Goal: Check status

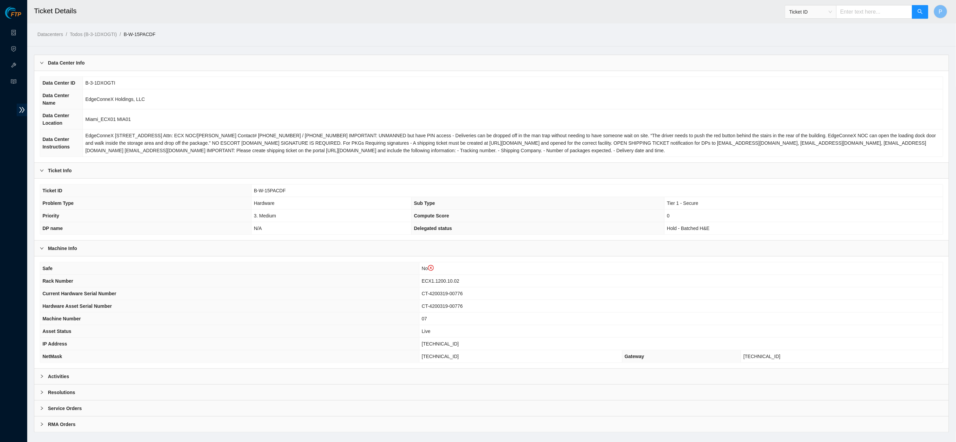
click at [886, 15] on input "text" at bounding box center [874, 12] width 76 height 14
paste input "Entered By Comment Date entered [EMAIL_ADDRESS][PERSON_NAME][DOMAIN_NAME] No ad…"
type input "Entered By Comment Date entered [EMAIL_ADDRESS][PERSON_NAME][DOMAIN_NAME] No ad…"
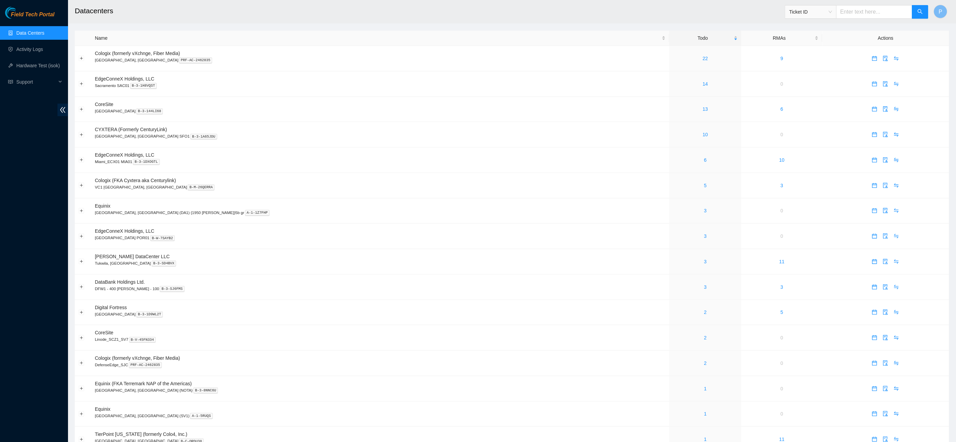
click at [867, 16] on input "text" at bounding box center [874, 12] width 76 height 14
paste input "B-V-5X90LBY"
type input "B-V-5X90LBY"
click at [919, 11] on icon "search" at bounding box center [919, 11] width 5 height 5
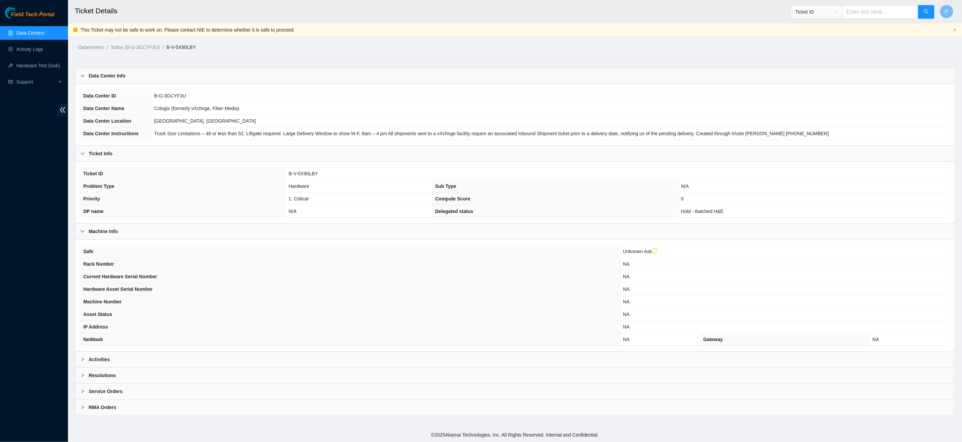
click at [336, 352] on div "Activities" at bounding box center [514, 360] width 879 height 16
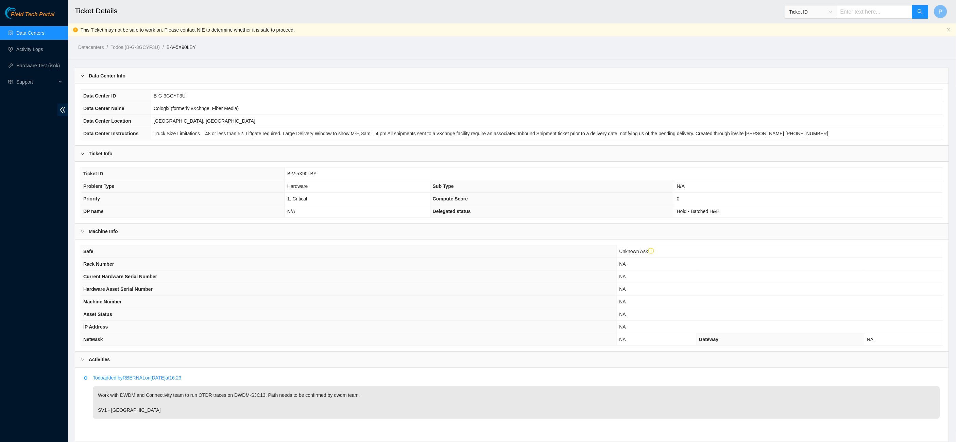
scroll to position [62, 0]
